Goal: Find specific fact: Find specific fact

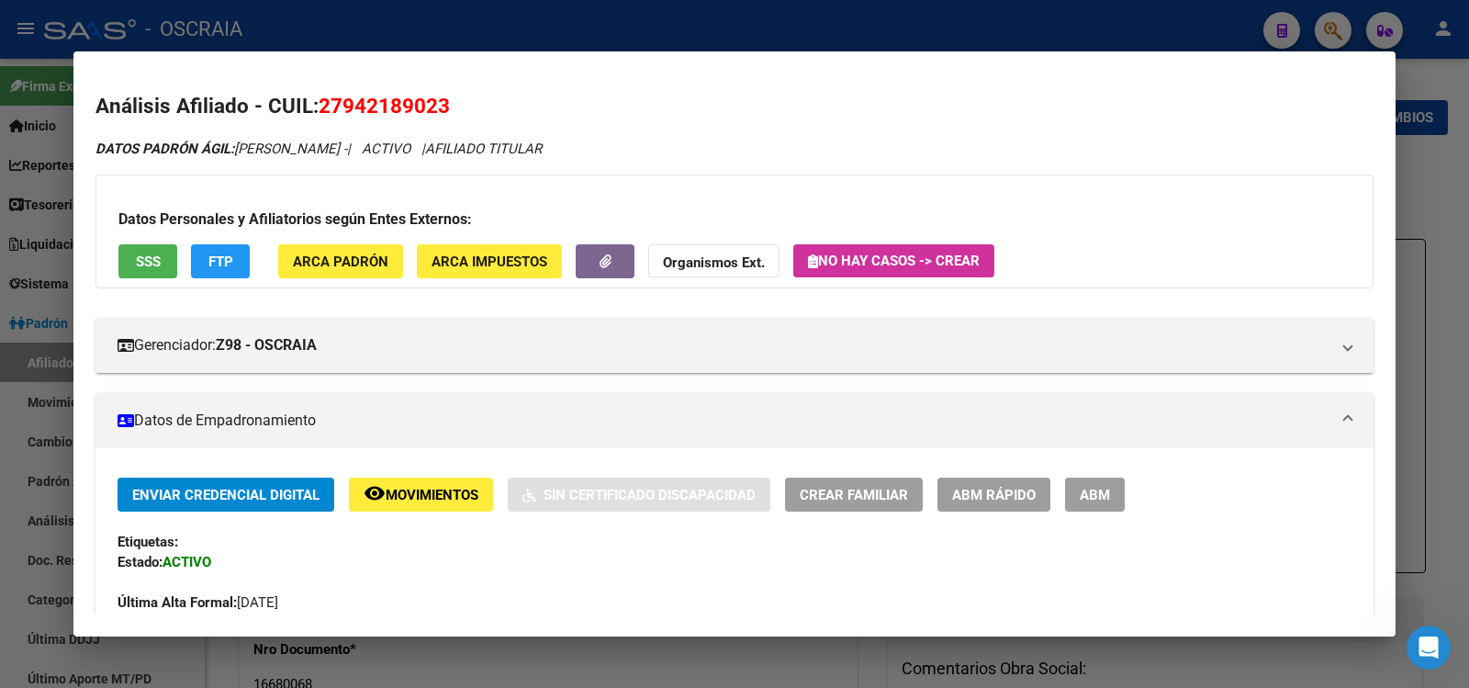
click at [690, 17] on div at bounding box center [734, 344] width 1469 height 688
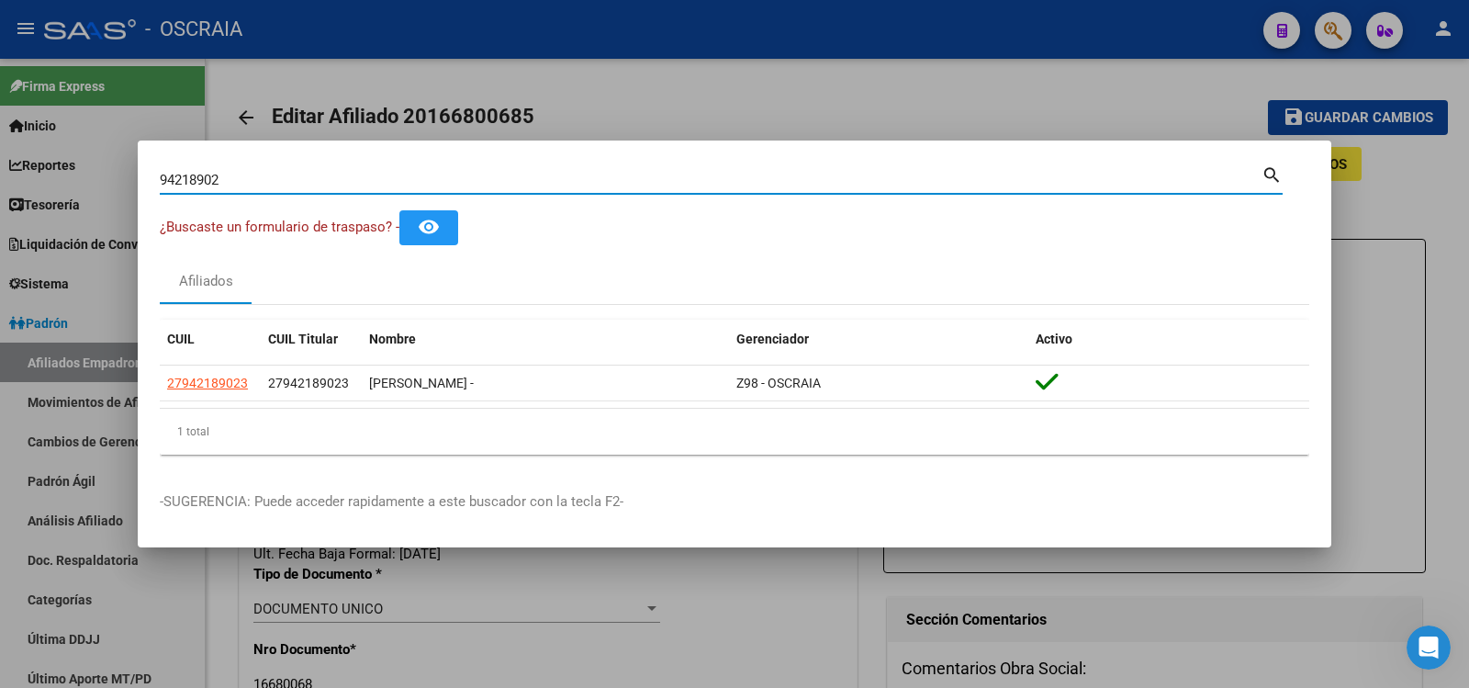
click at [406, 182] on input "94218902" at bounding box center [711, 180] width 1102 height 17
paste input "27-59591514-"
type input "27595915142"
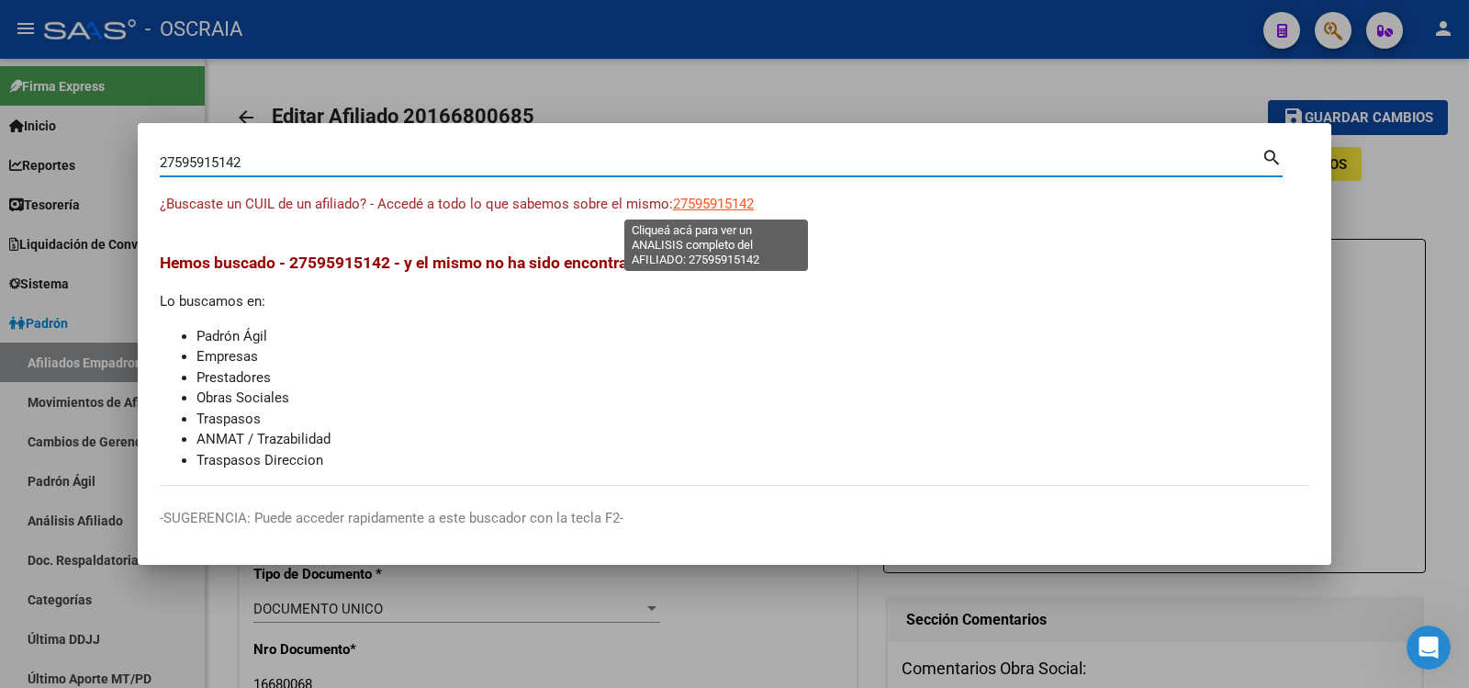
click at [730, 204] on span "27595915142" at bounding box center [713, 204] width 81 height 17
type textarea "27595915142"
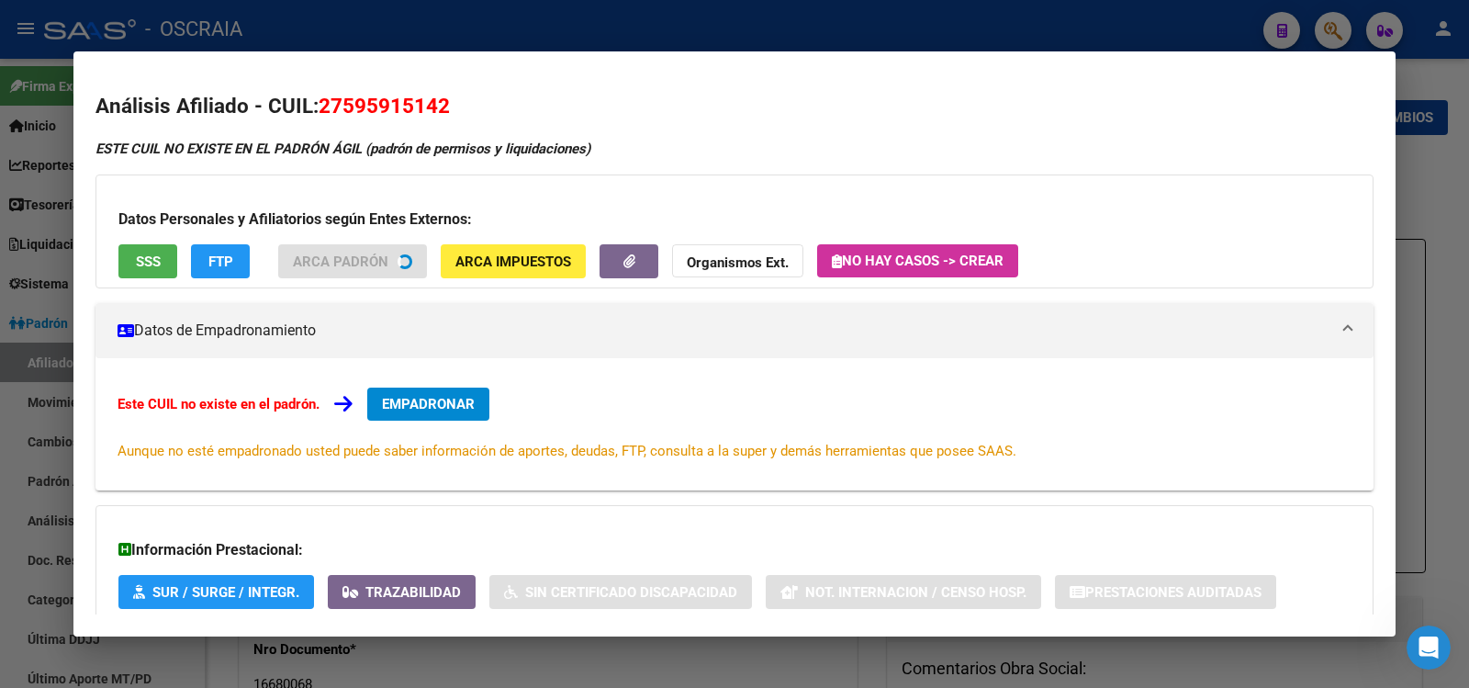
click at [397, 105] on span "27595915142" at bounding box center [384, 106] width 131 height 24
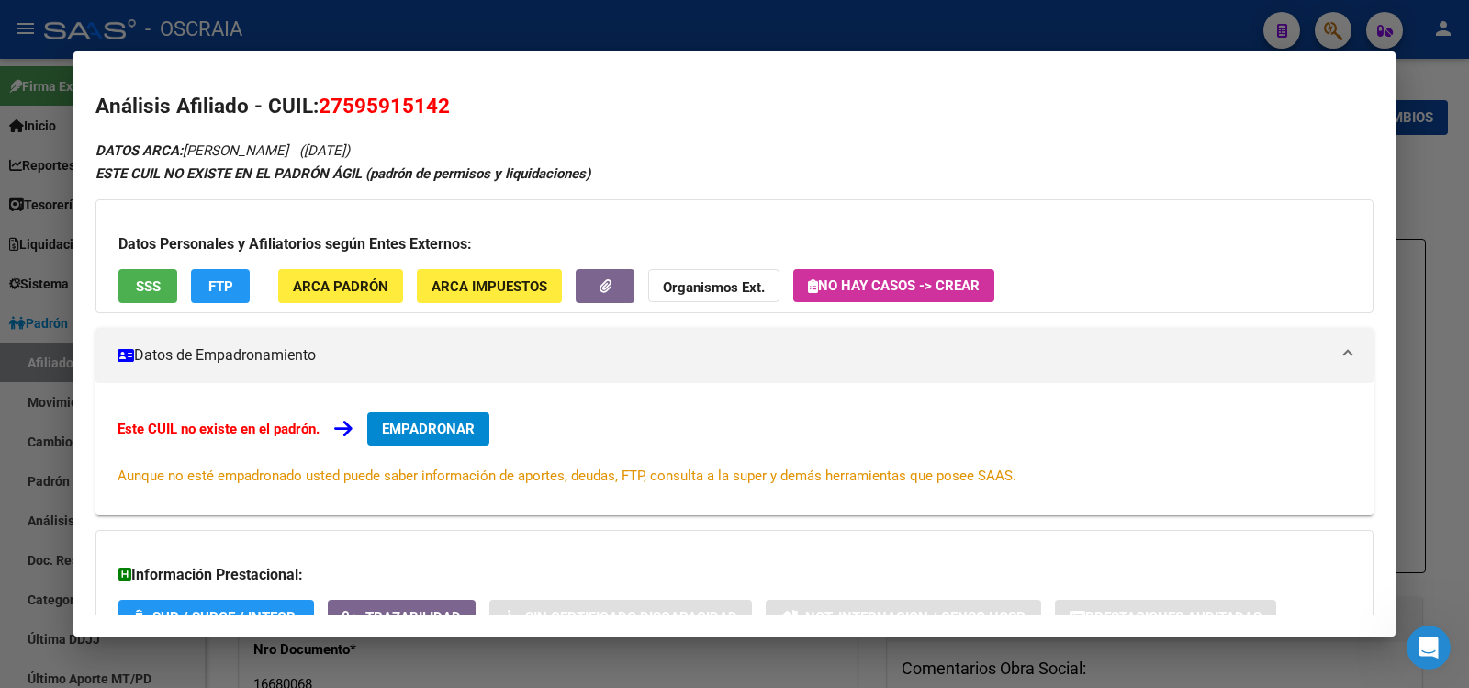
copy span "27595915142"
